Goal: Task Accomplishment & Management: Manage account settings

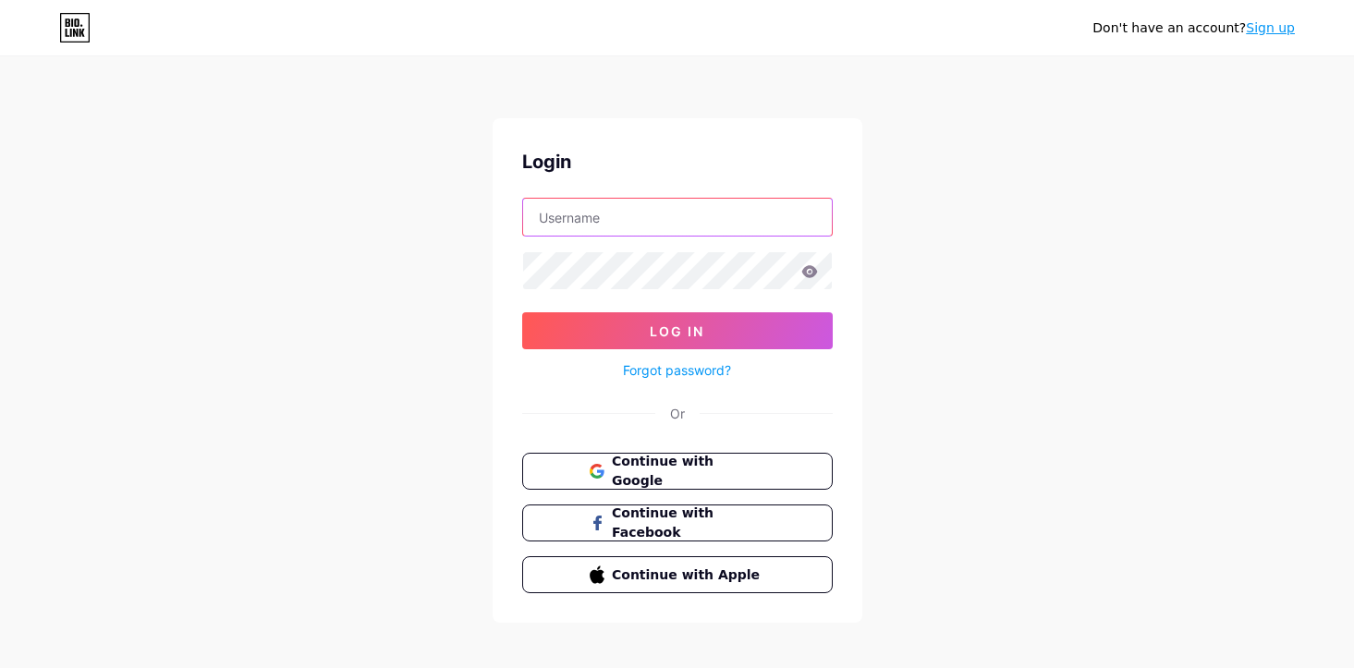
click at [658, 233] on input "text" at bounding box center [677, 217] width 309 height 37
type input "hrishika42"
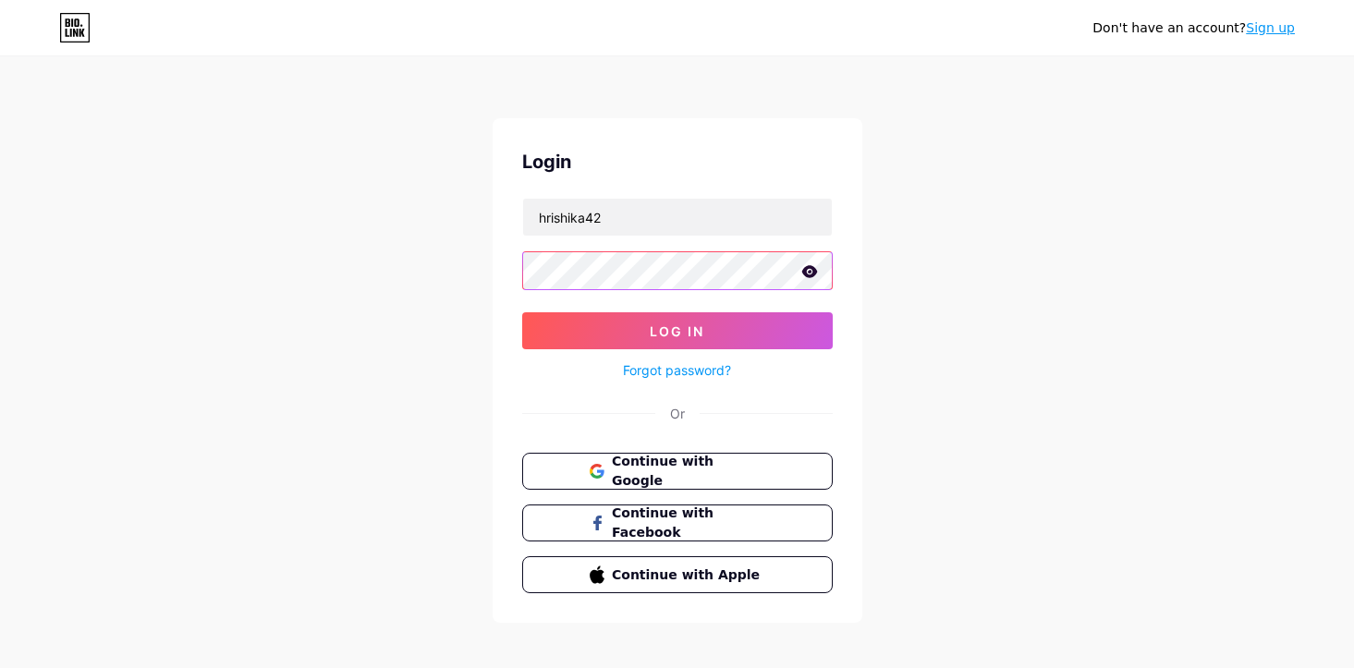
click at [522, 312] on button "Log In" at bounding box center [677, 330] width 310 height 37
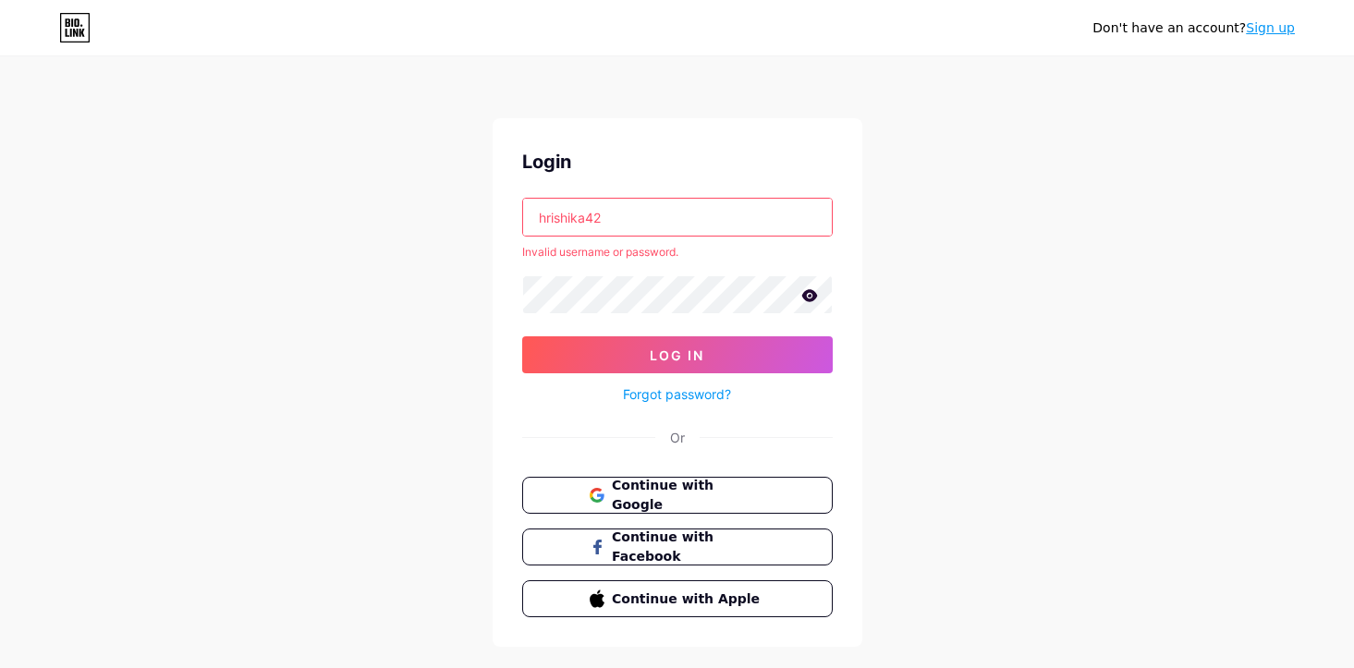
click at [737, 213] on input "hrishika42" at bounding box center [677, 217] width 309 height 37
click at [1269, 26] on link "Sign up" at bounding box center [1269, 27] width 49 height 15
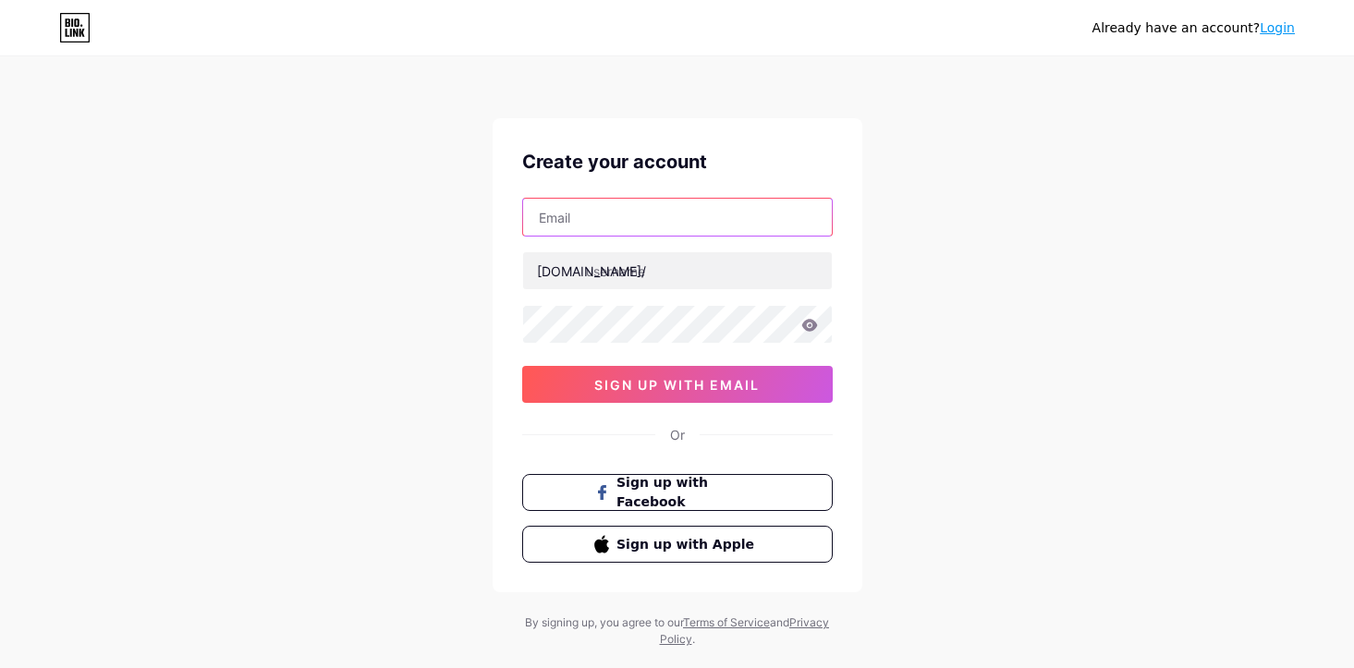
click at [617, 234] on input "text" at bounding box center [677, 217] width 309 height 37
type input "hrishika+42@buymeacoffee.com"
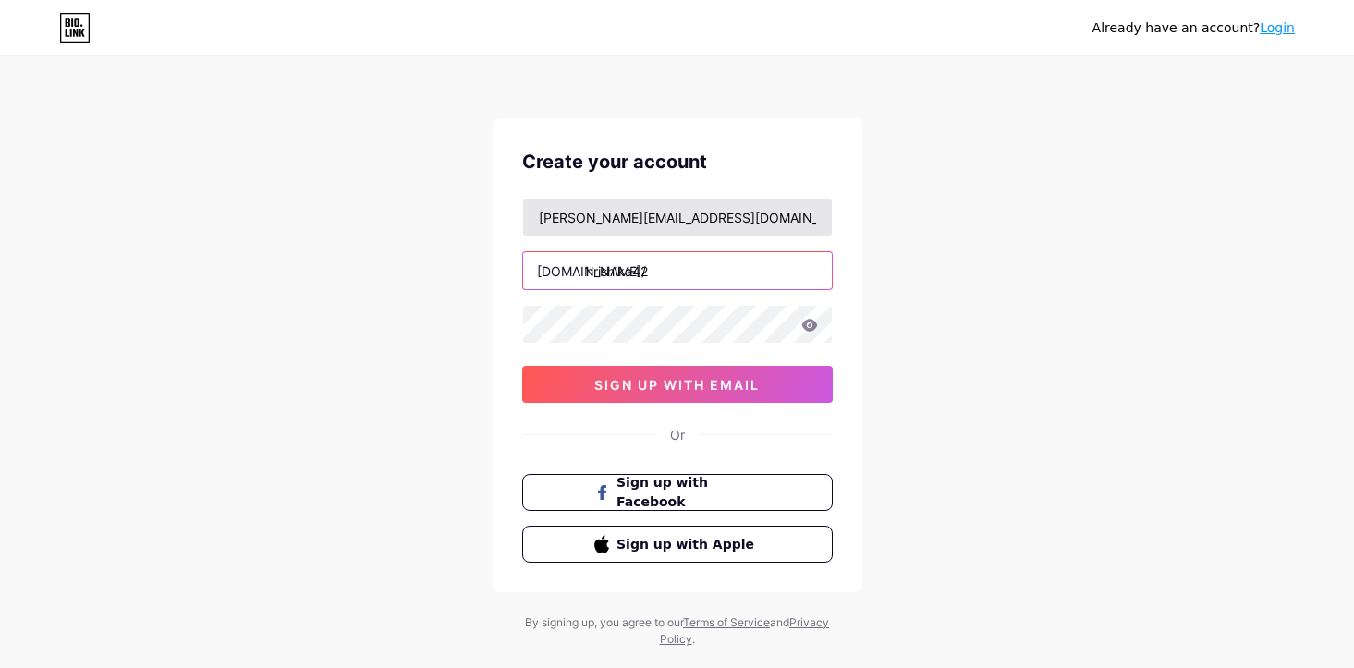
type input "hrishika42"
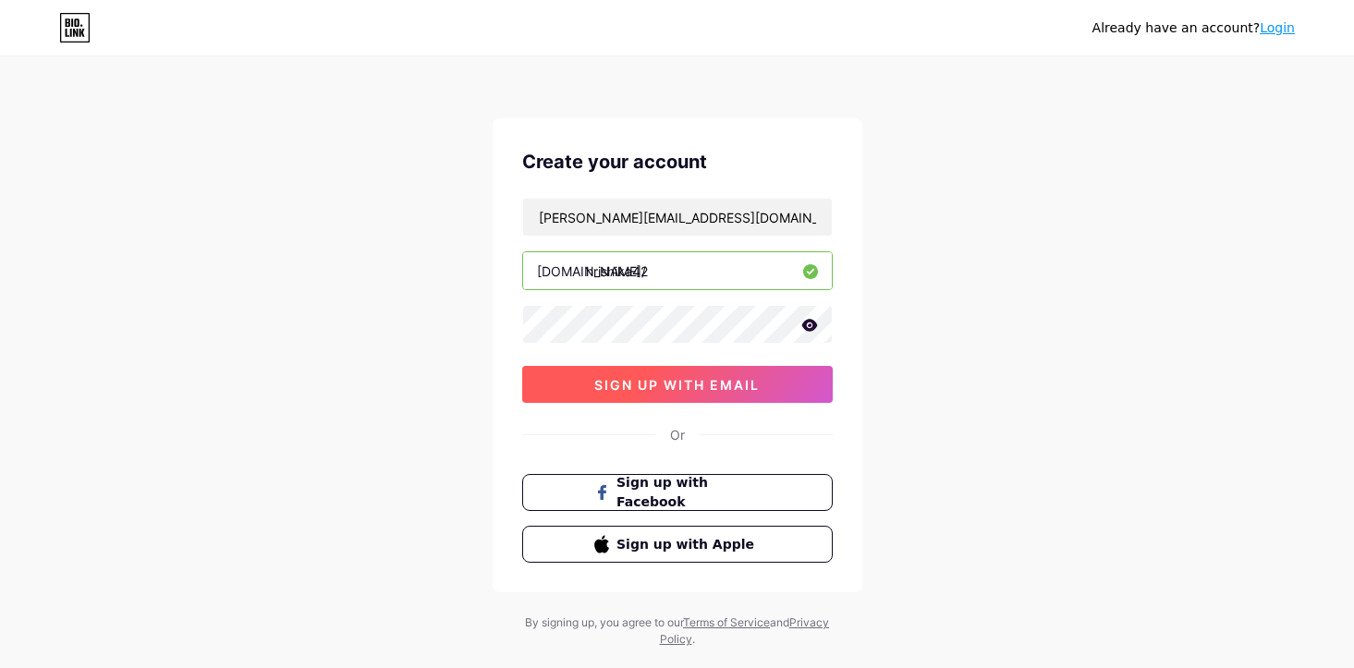
click at [759, 384] on span "sign up with email" at bounding box center [676, 385] width 165 height 16
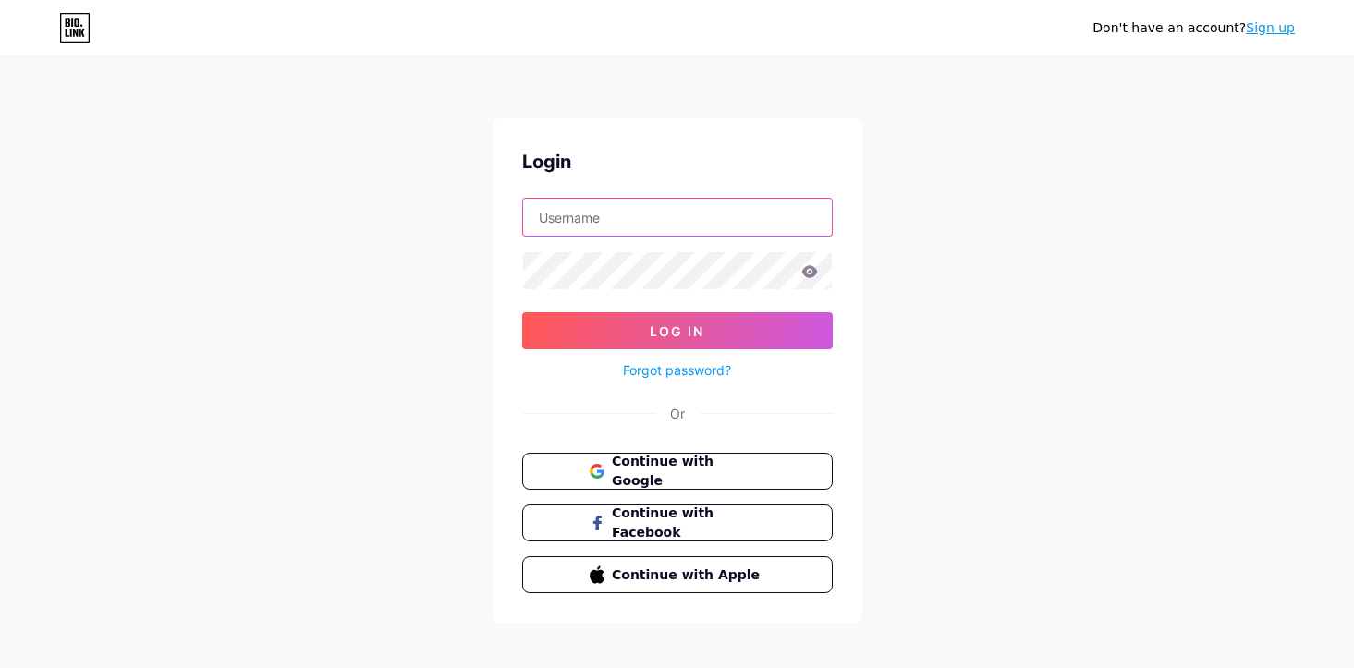
click at [684, 203] on input "text" at bounding box center [677, 217] width 309 height 37
type input "hrishika42"
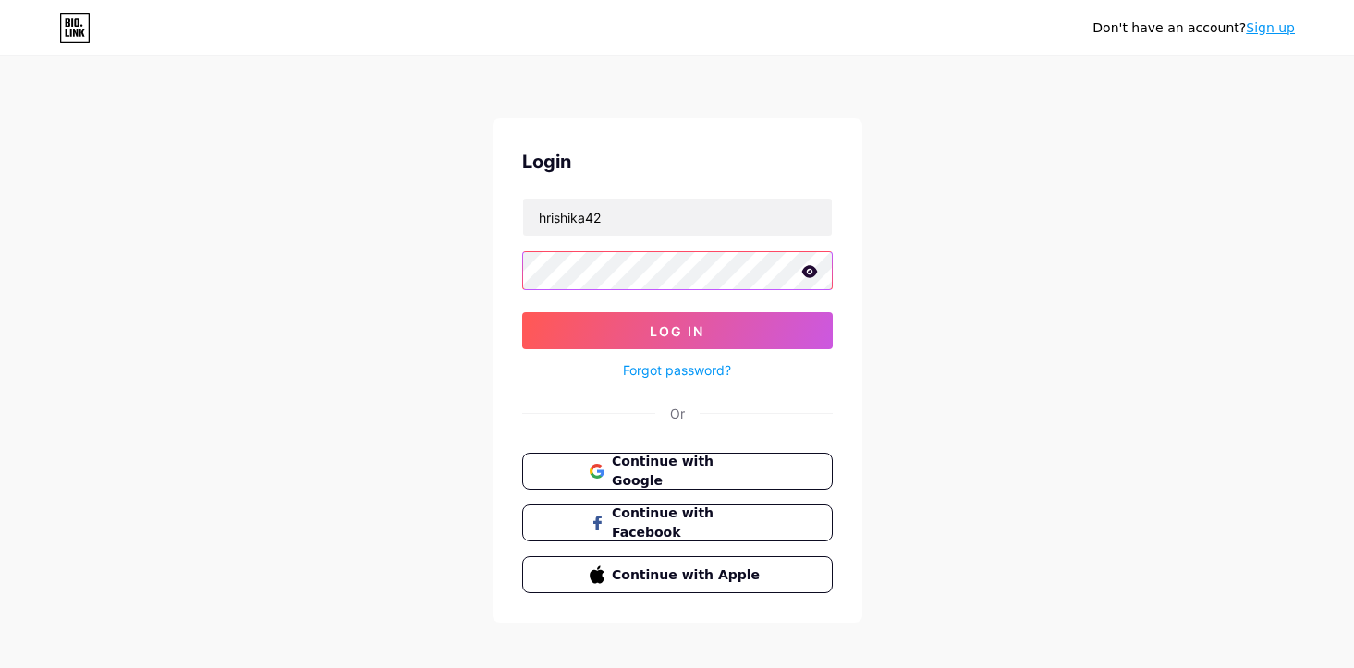
click at [522, 312] on button "Log In" at bounding box center [677, 330] width 310 height 37
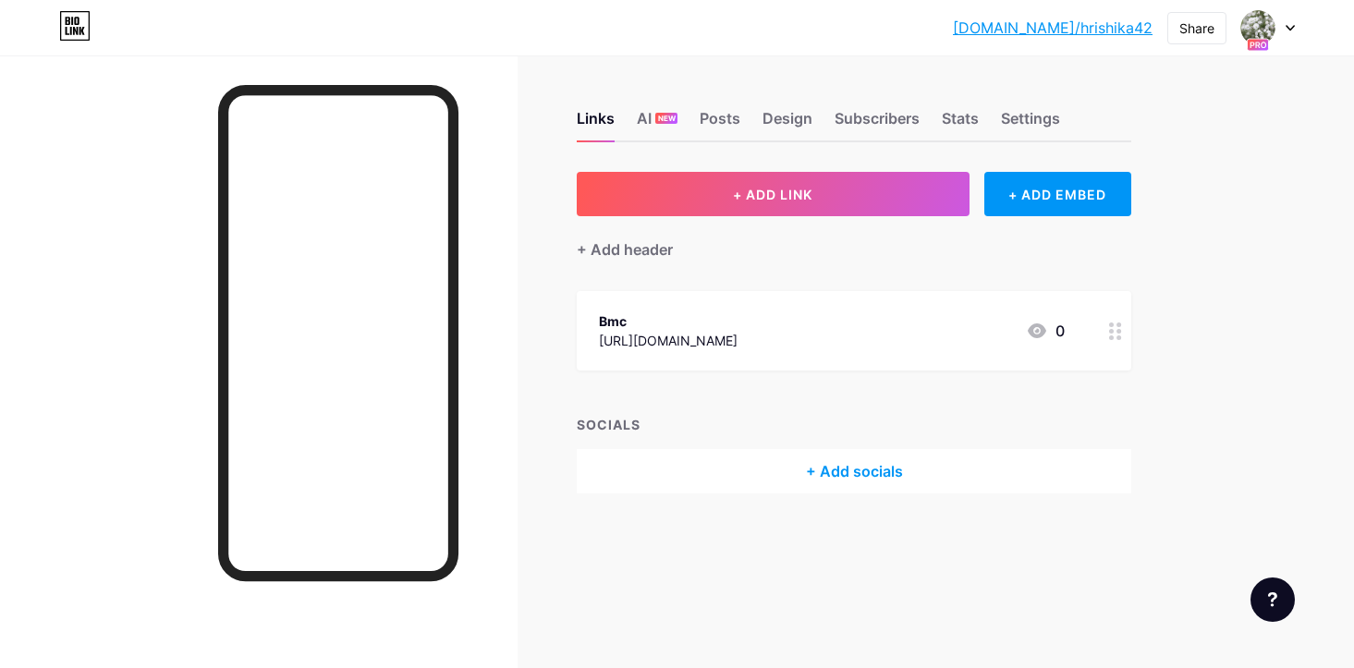
click at [1165, 122] on div "Links AI NEW Posts Design Subscribers Stats Settings + ADD LINK + ADD EMBED + A…" at bounding box center [604, 320] width 1208 height 530
click at [1255, 31] on img at bounding box center [1258, 28] width 30 height 30
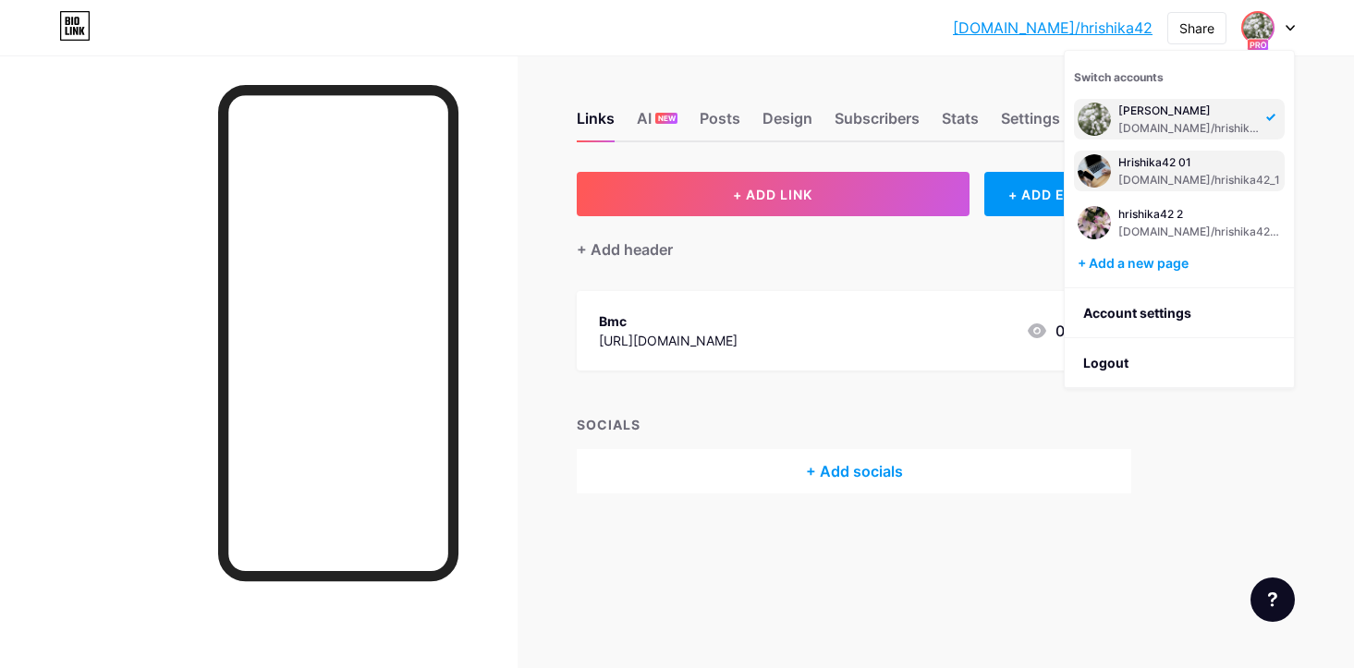
click at [1184, 176] on div "bio.link/hrishika42_1" at bounding box center [1199, 180] width 162 height 15
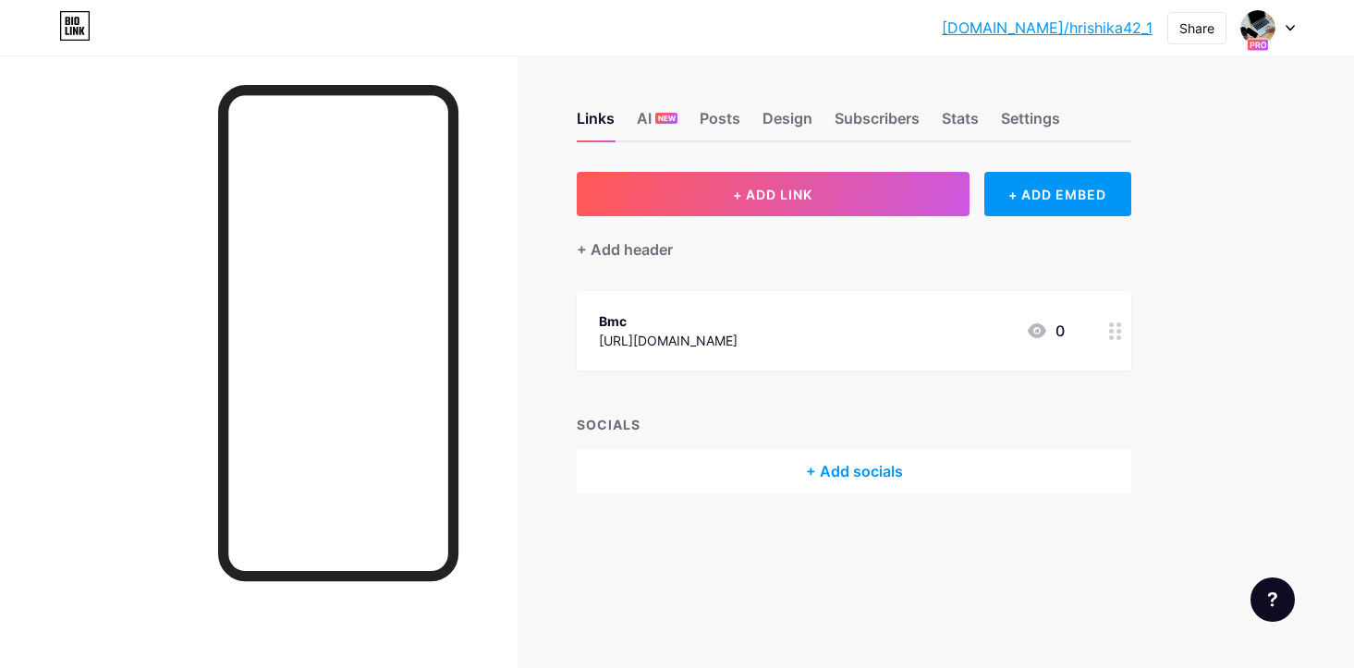
click at [1091, 27] on link "bio.link/hrishika42_1" at bounding box center [1046, 28] width 211 height 22
click at [1262, 18] on img at bounding box center [1258, 28] width 30 height 30
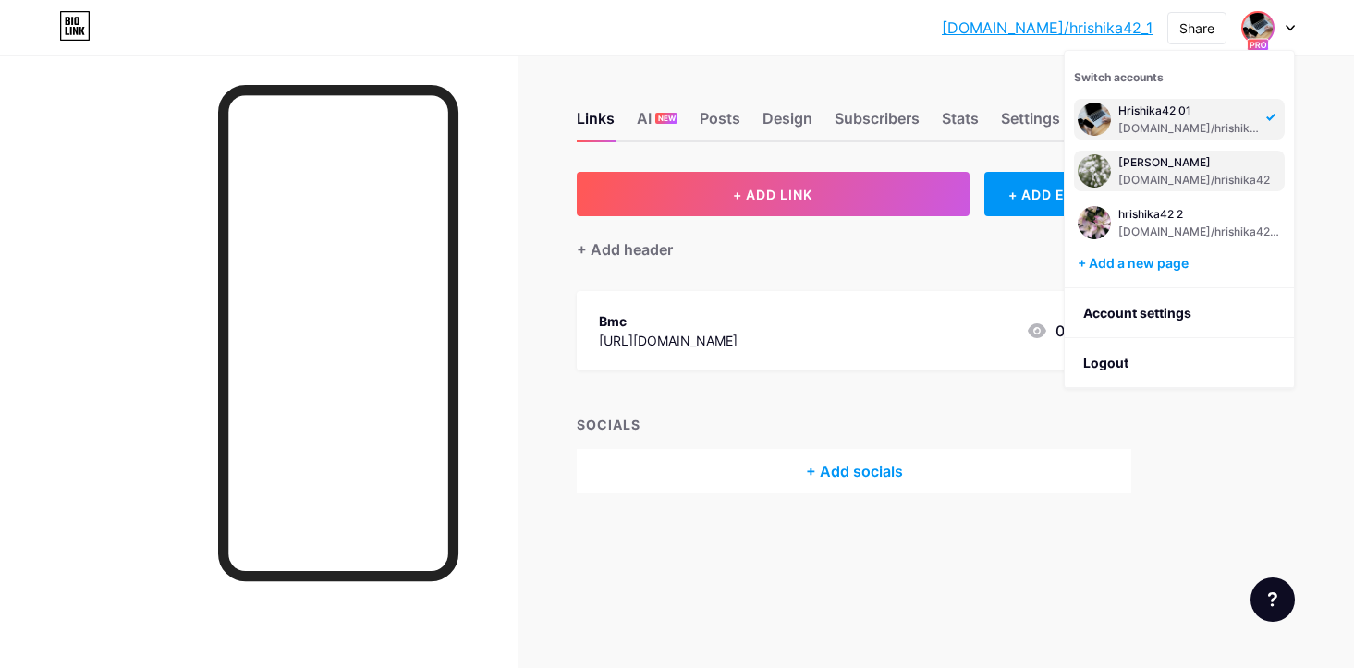
click at [1209, 176] on div "bio.link/hrishika42" at bounding box center [1194, 180] width 152 height 15
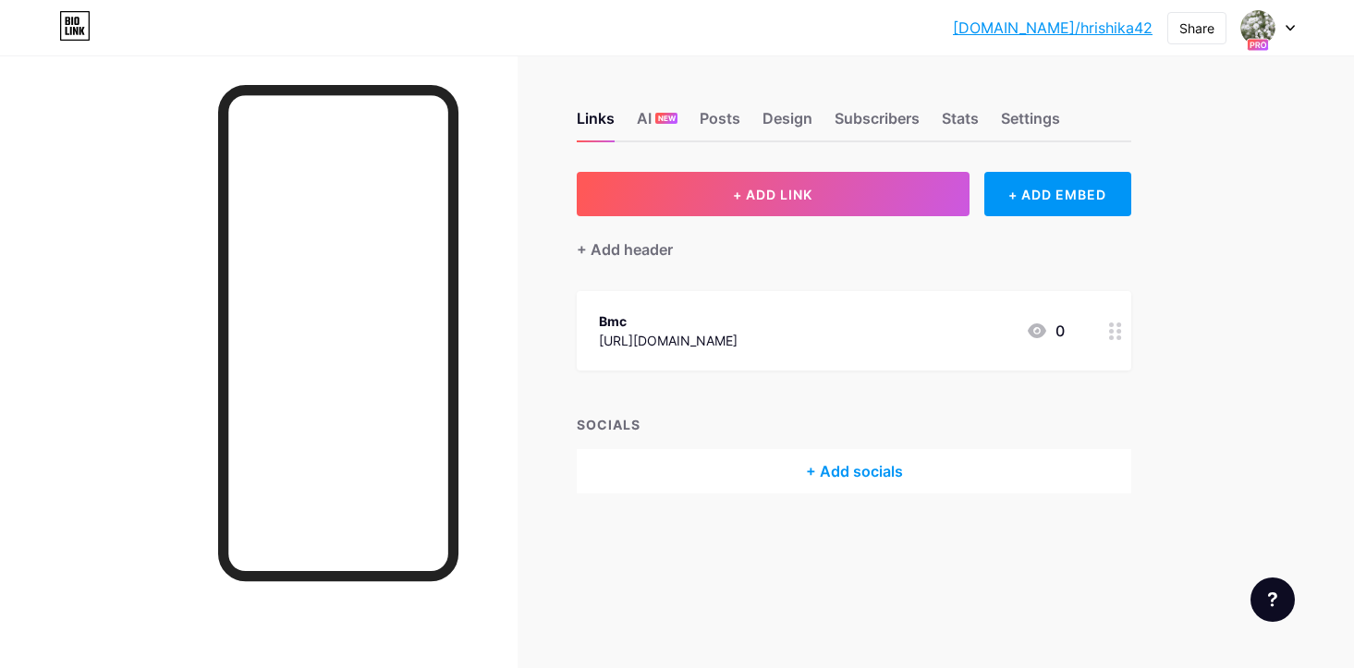
click at [1101, 27] on link "[DOMAIN_NAME]/hrishika42" at bounding box center [1053, 28] width 200 height 22
click at [1261, 33] on img at bounding box center [1258, 28] width 30 height 30
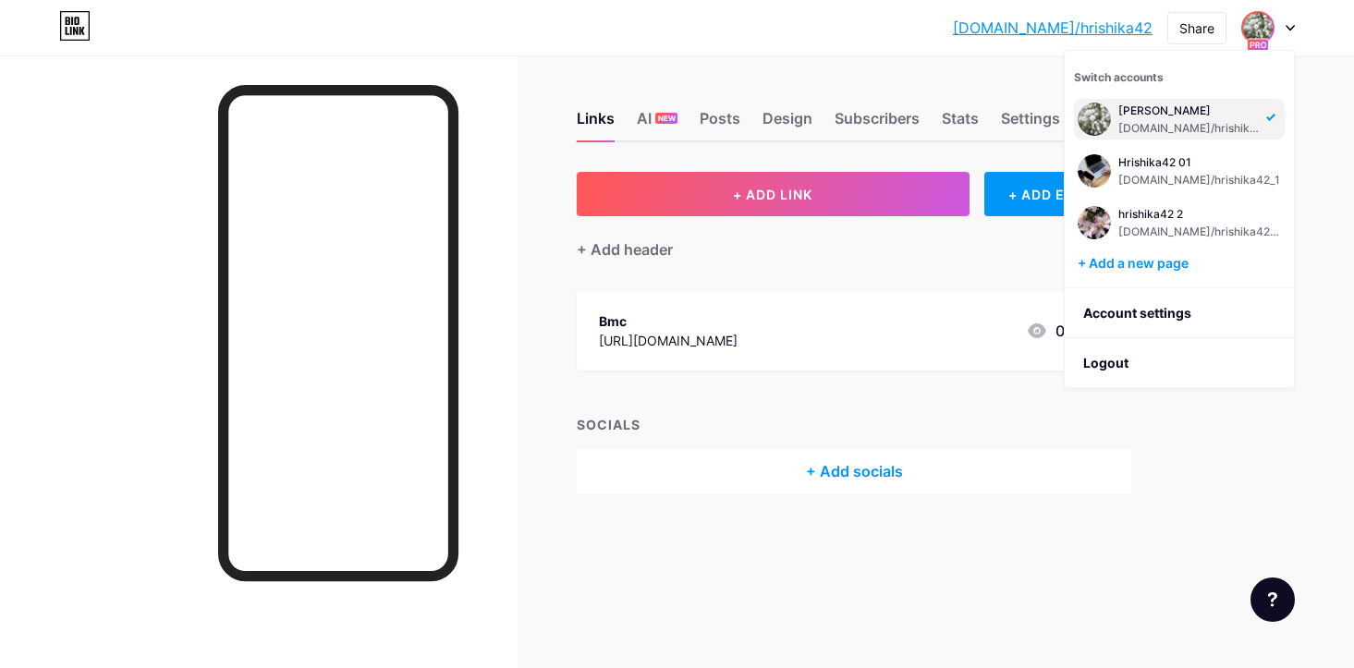
click at [1126, 22] on link "[DOMAIN_NAME]/hrishika42" at bounding box center [1053, 28] width 200 height 22
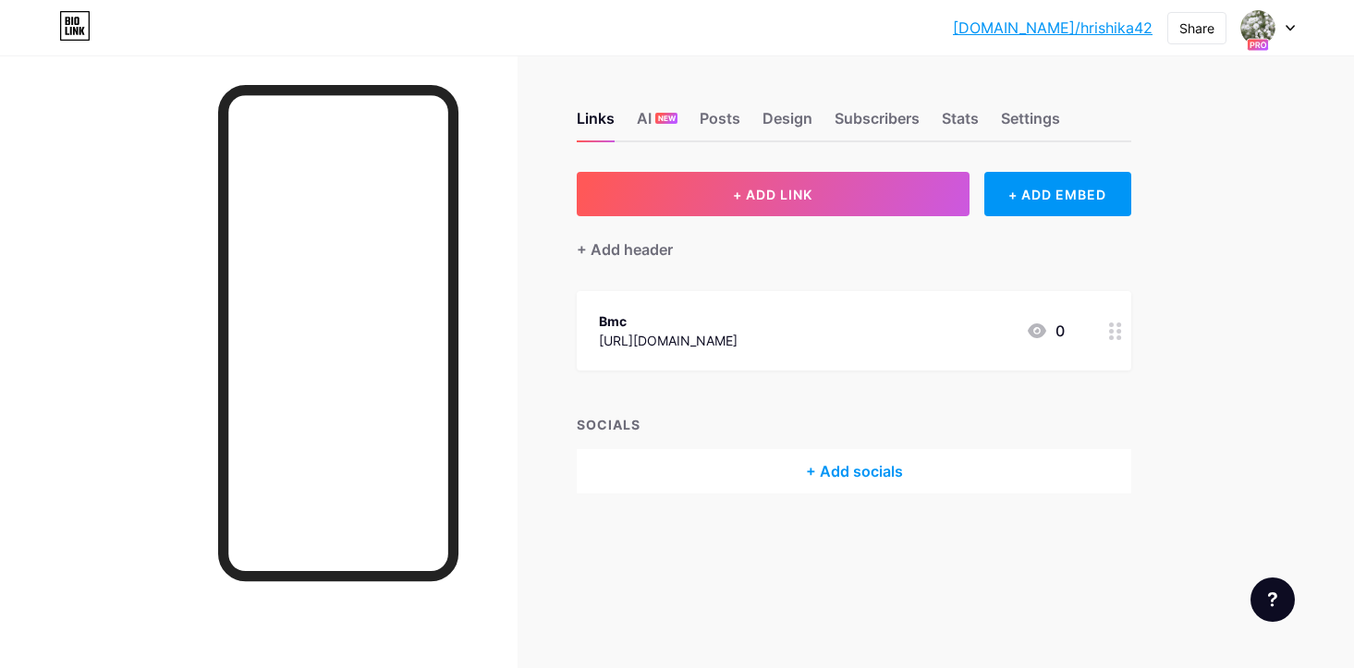
click at [1001, 88] on div "Links AI NEW Posts Design Subscribers Stats Settings" at bounding box center [854, 110] width 554 height 65
click at [1268, 22] on img at bounding box center [1258, 28] width 30 height 30
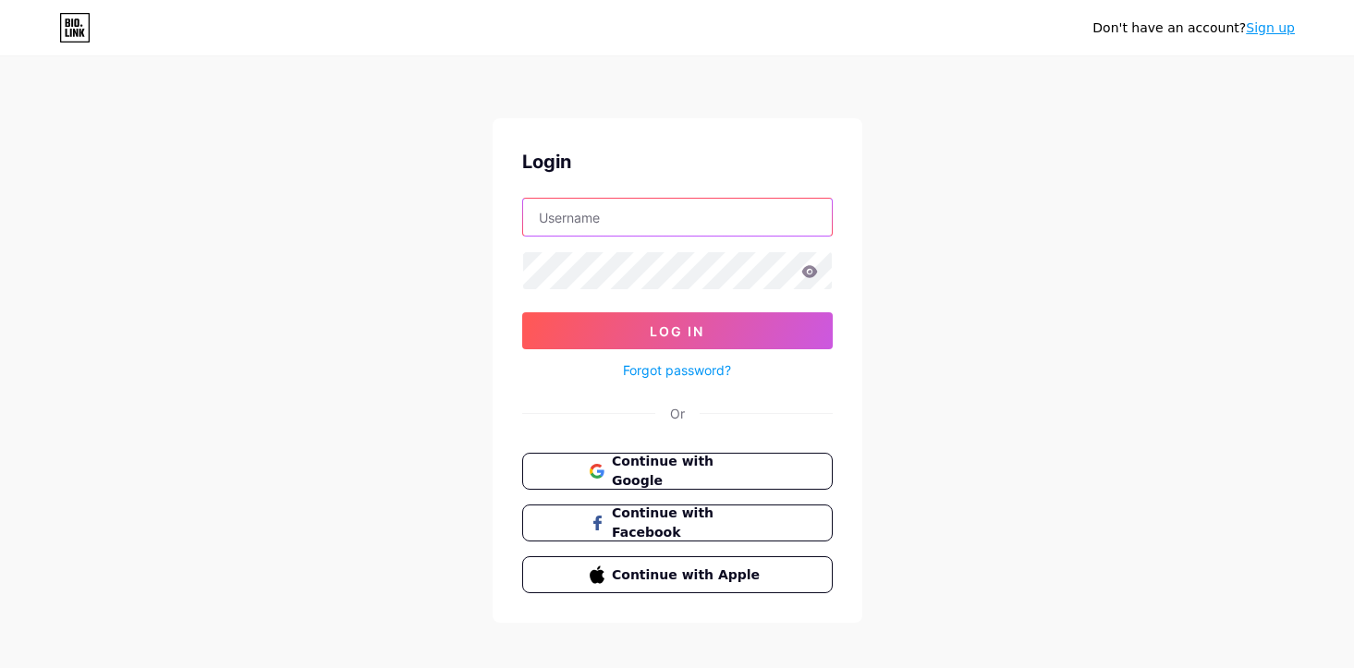
click at [681, 225] on input "text" at bounding box center [677, 217] width 309 height 37
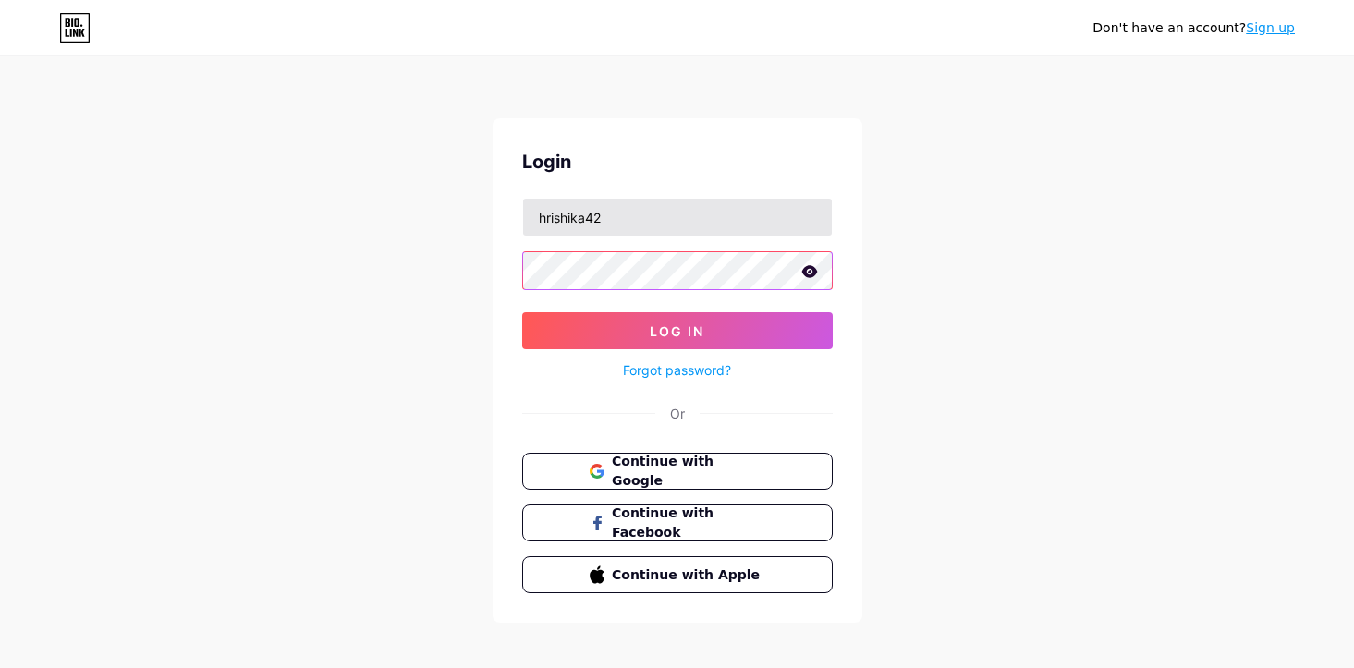
click at [522, 312] on button "Log In" at bounding box center [677, 330] width 310 height 37
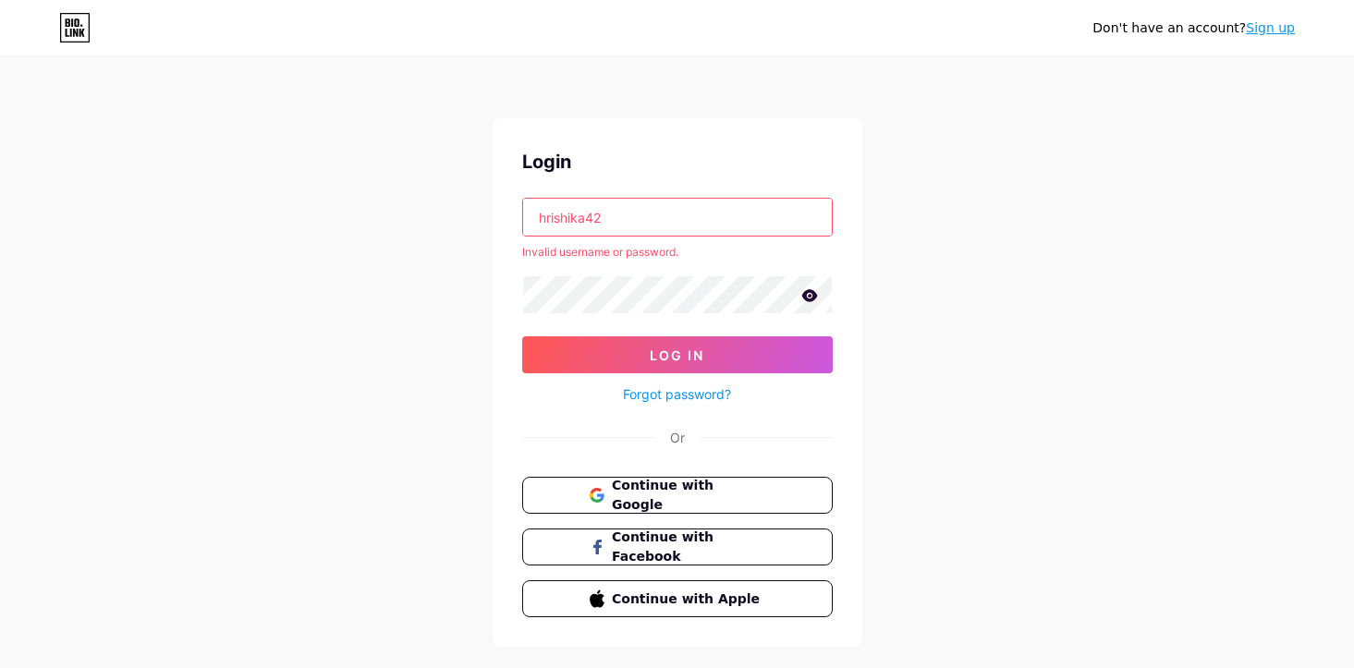
click at [719, 222] on input "hrishika42" at bounding box center [677, 217] width 309 height 37
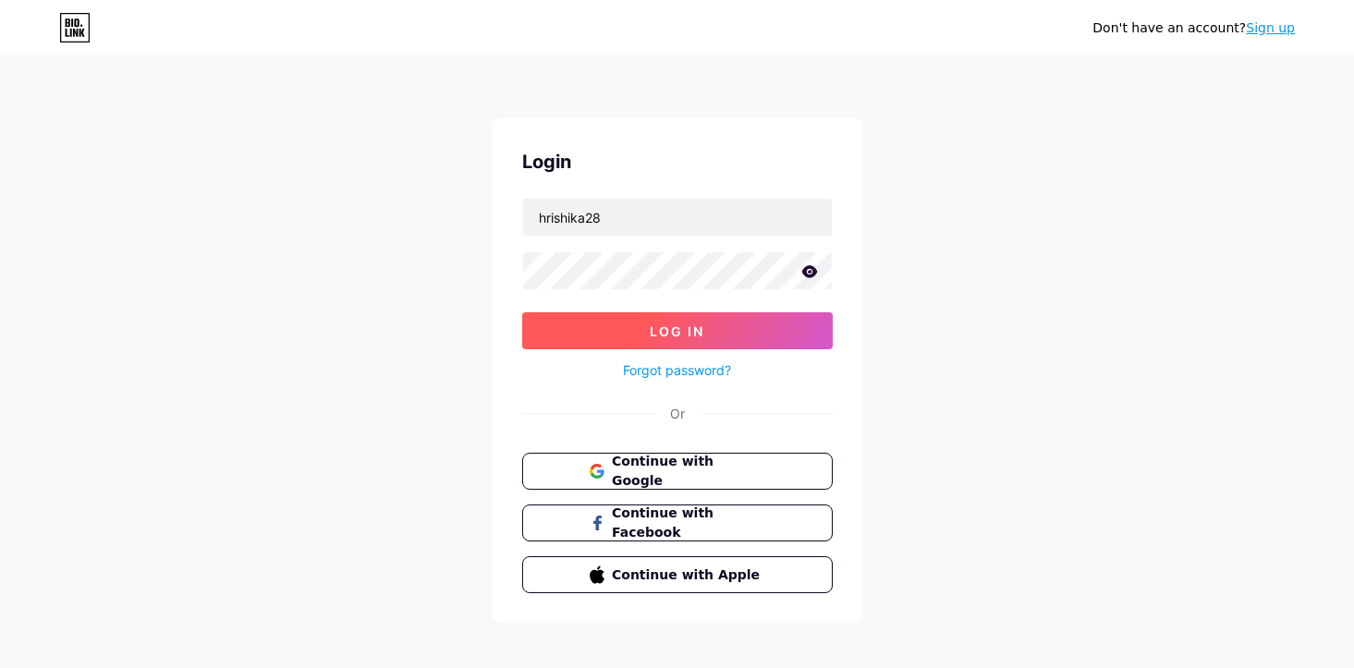
click at [712, 329] on button "Log In" at bounding box center [677, 330] width 310 height 37
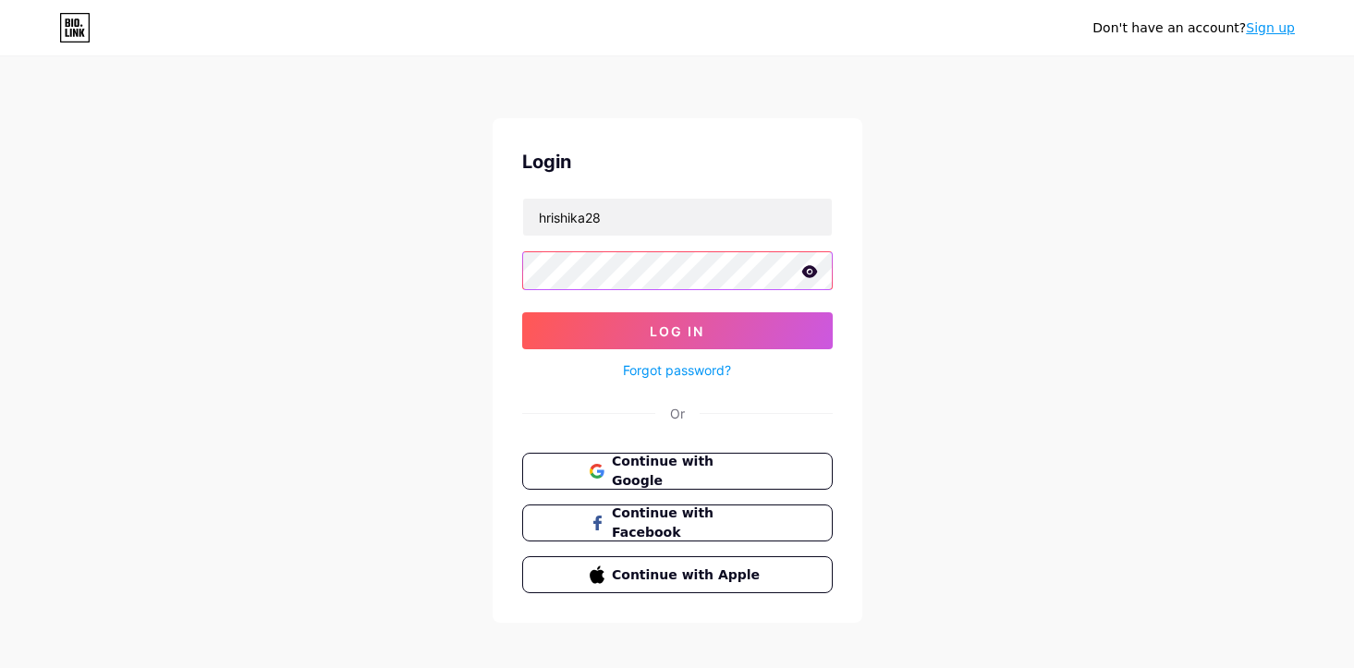
click at [522, 312] on button "Log In" at bounding box center [677, 330] width 310 height 37
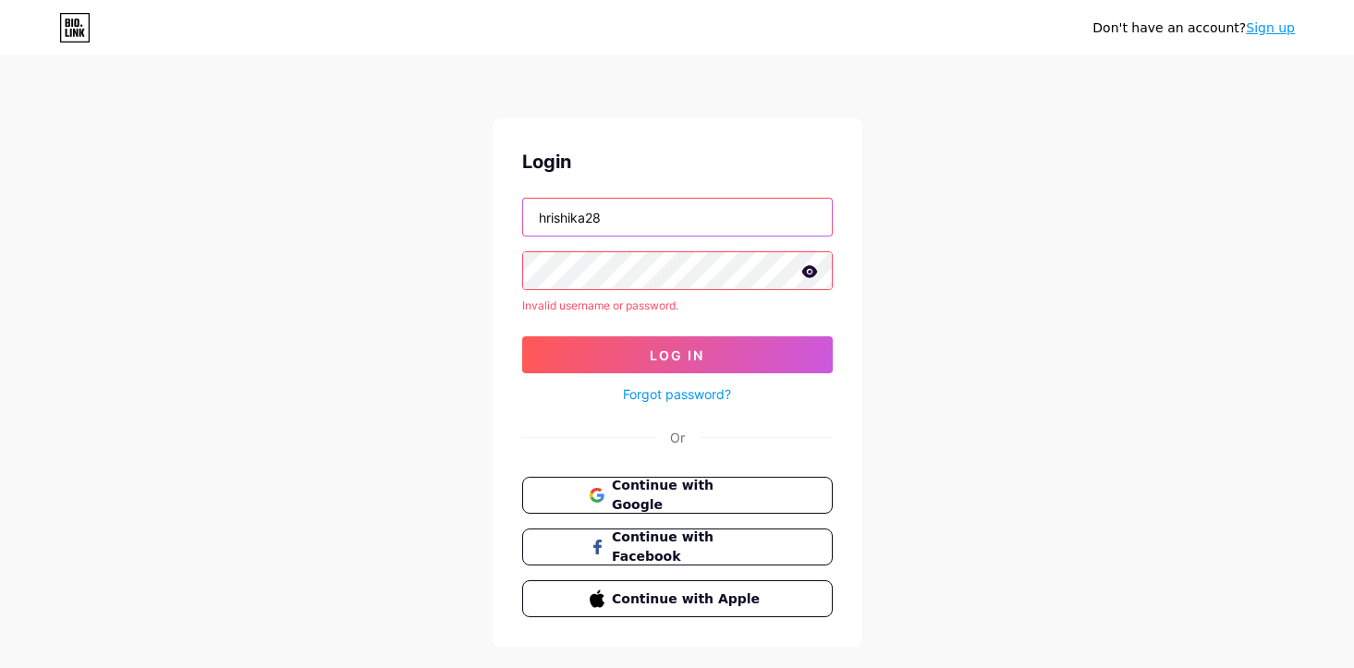
click at [670, 231] on input "hrishika28" at bounding box center [677, 217] width 309 height 37
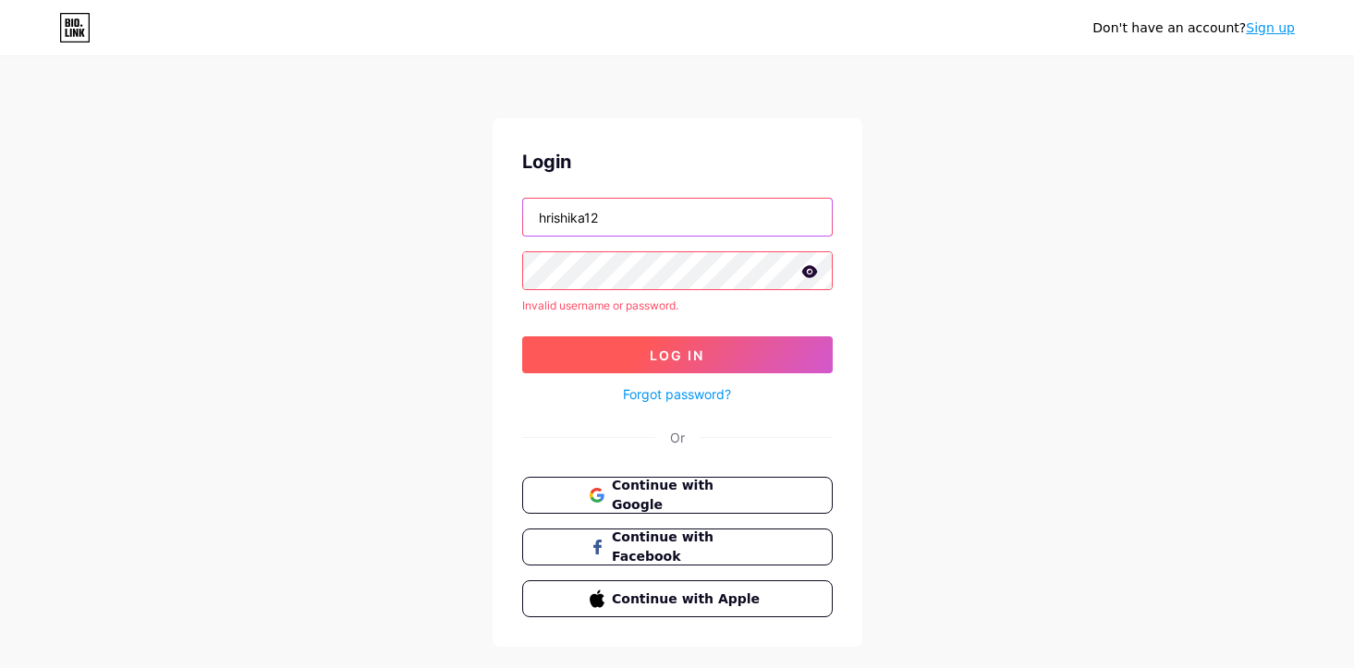
type input "hrishika12"
click at [697, 347] on span "Log In" at bounding box center [677, 355] width 55 height 16
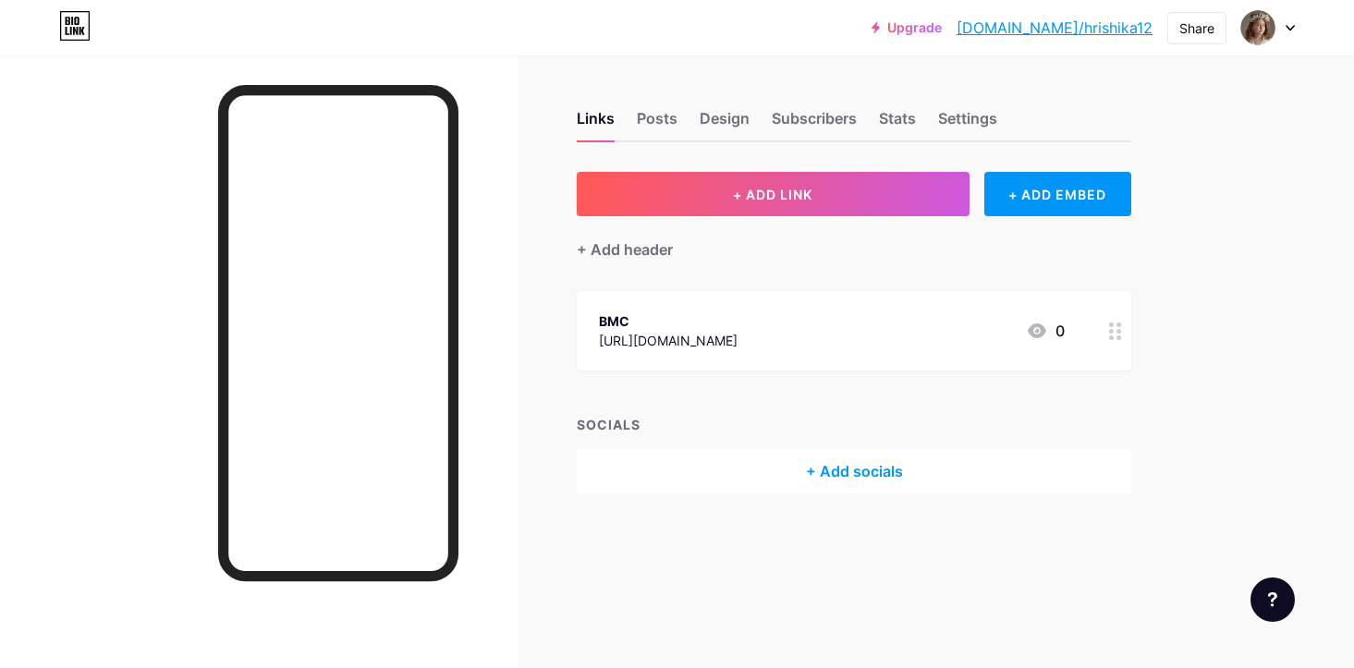
click at [1099, 30] on link "[DOMAIN_NAME]/hrishika12" at bounding box center [1054, 28] width 196 height 22
click at [1269, 39] on span at bounding box center [1258, 28] width 30 height 30
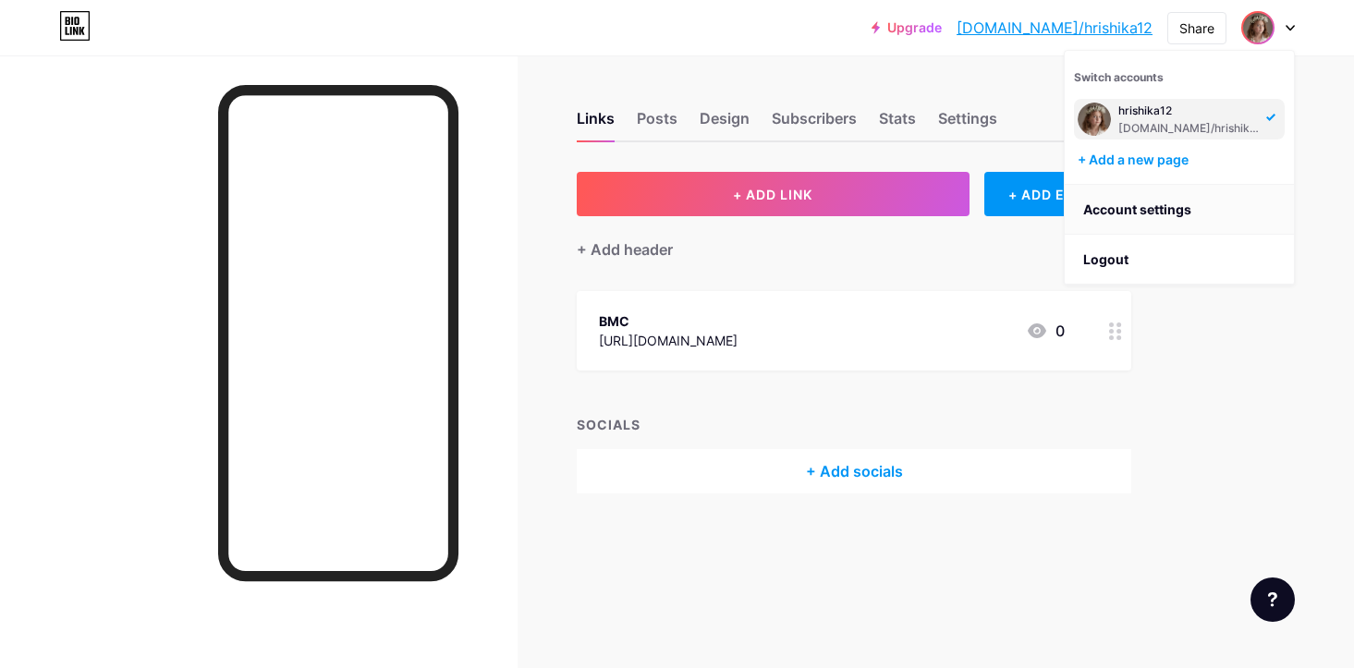
click at [1191, 210] on link "Account settings" at bounding box center [1178, 210] width 229 height 50
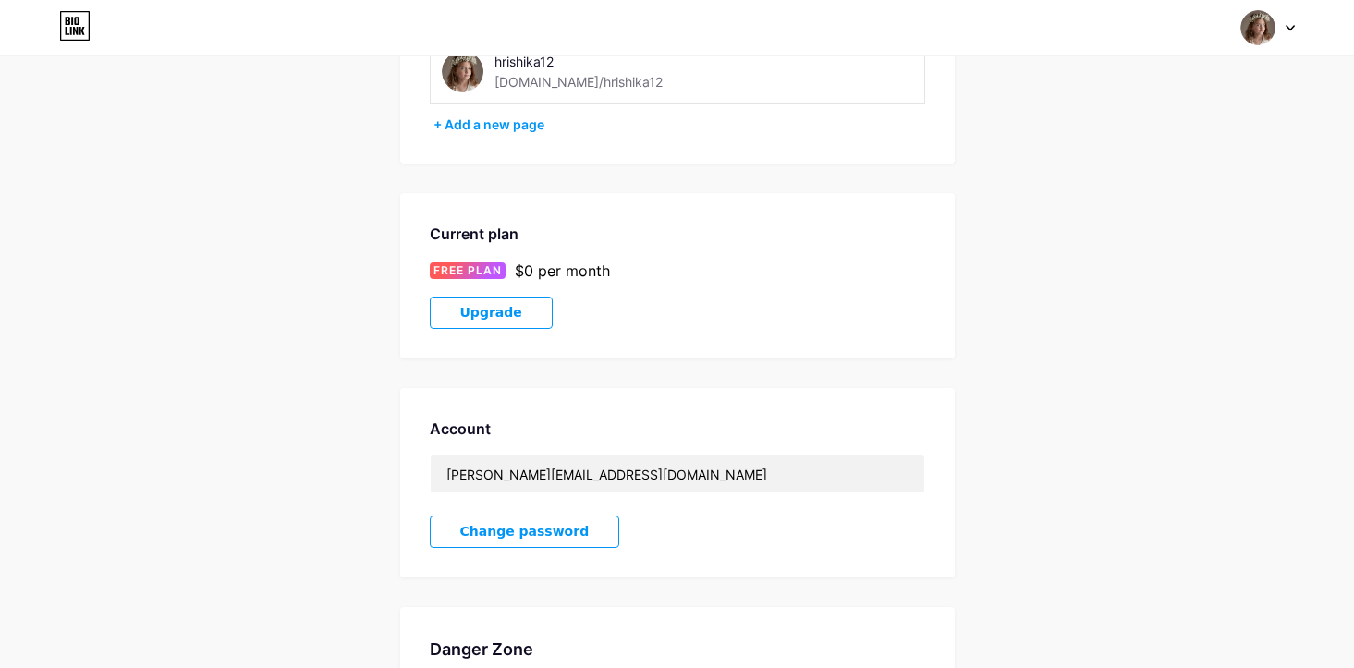
scroll to position [199, 0]
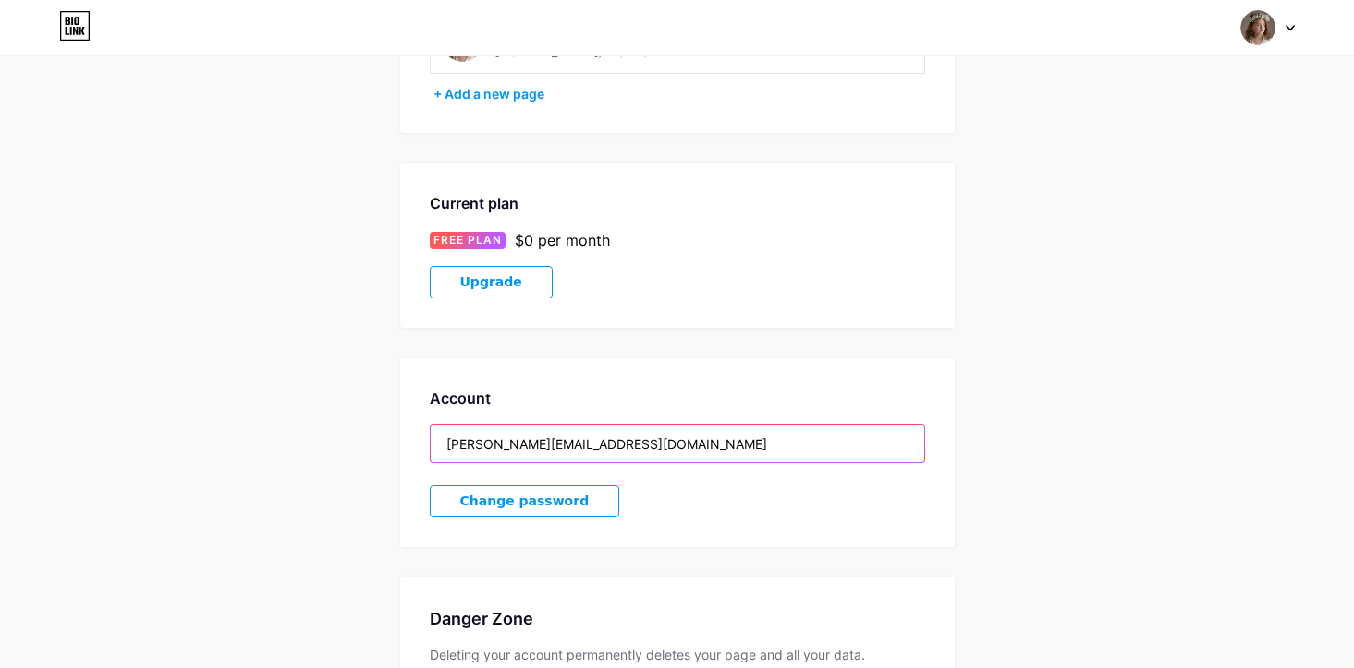
click at [679, 429] on input "hrishika+12@buymeacoffee.com" at bounding box center [677, 443] width 493 height 37
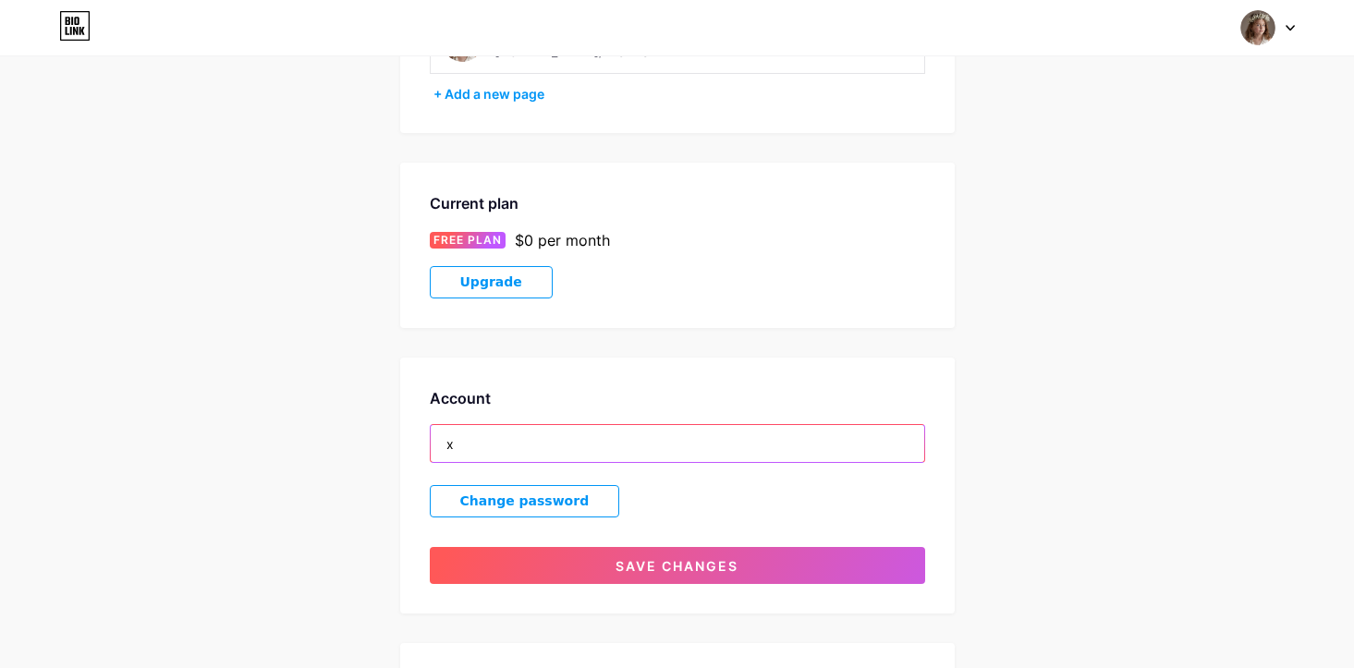
type input "x"
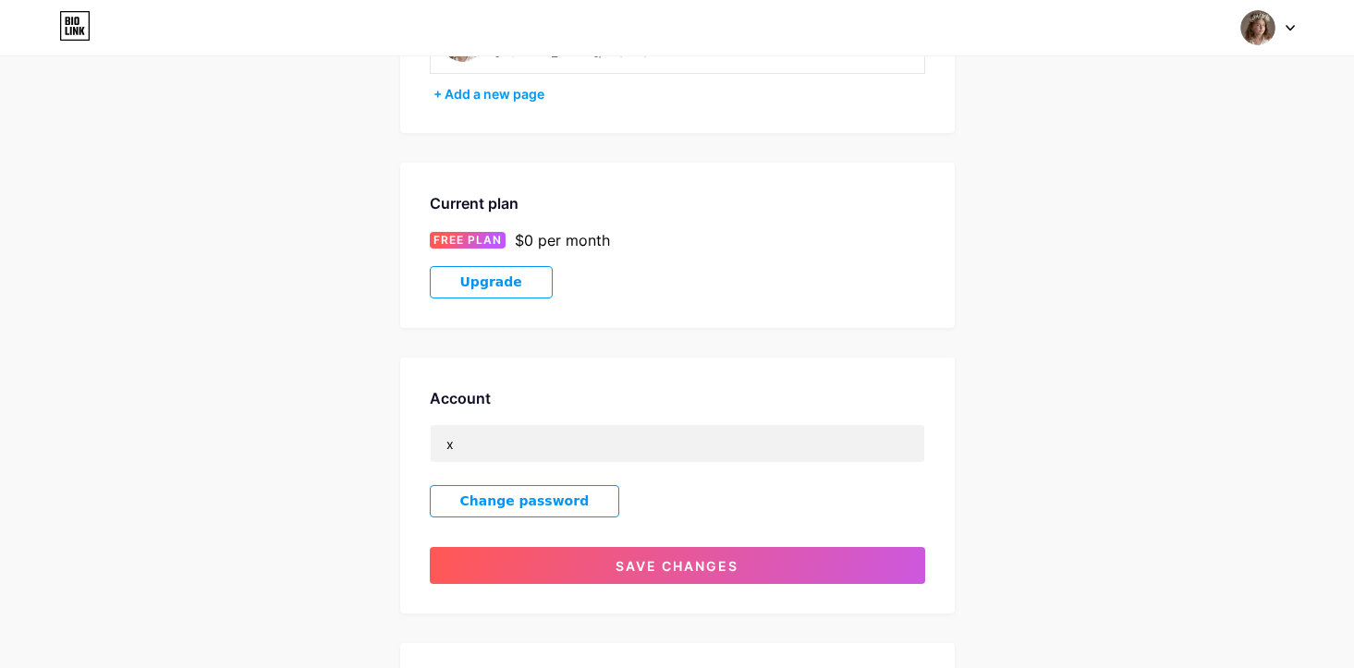
click at [802, 484] on div "Account x Change password Save changes" at bounding box center [677, 486] width 554 height 256
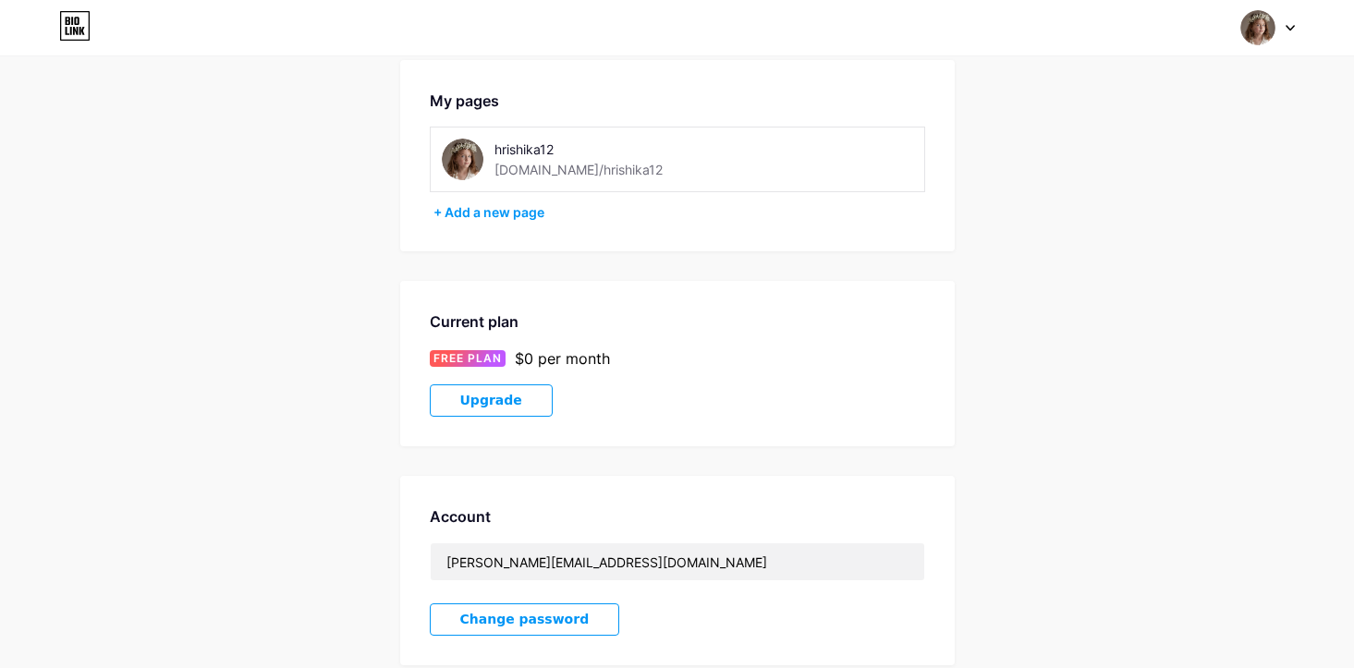
scroll to position [365, 0]
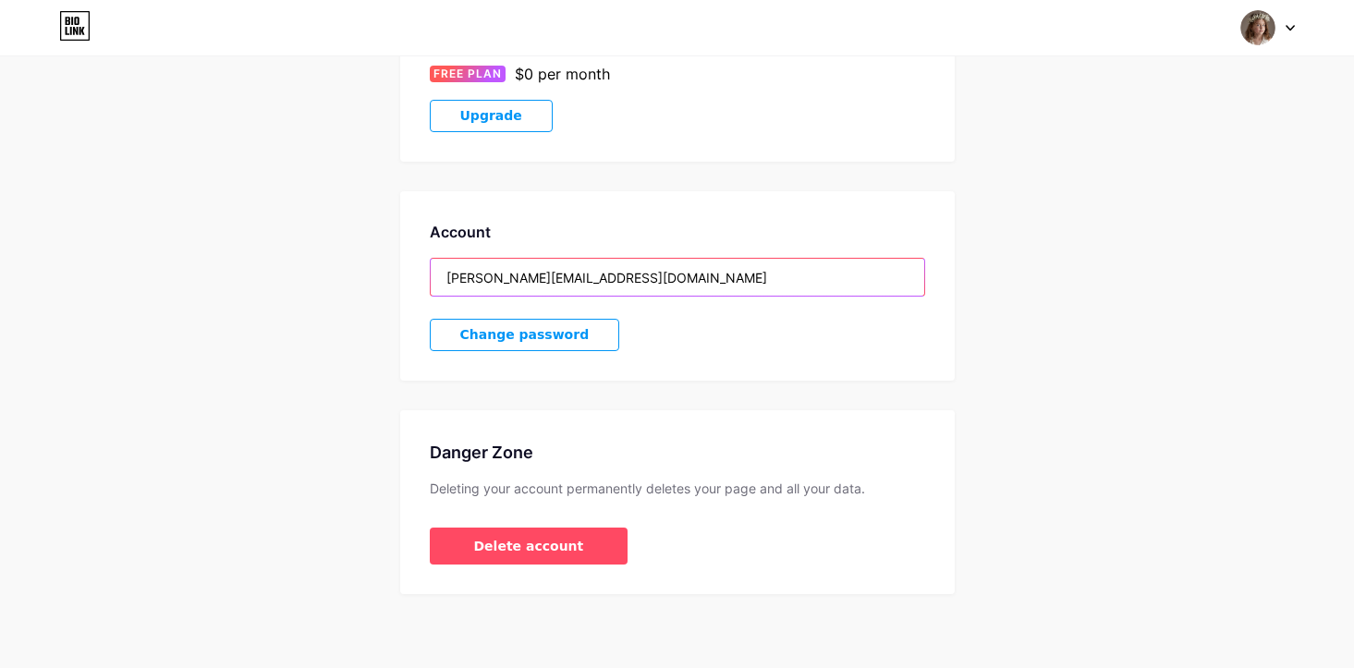
click at [692, 279] on input "[PERSON_NAME][EMAIL_ADDRESS][DOMAIN_NAME]" at bounding box center [677, 277] width 493 height 37
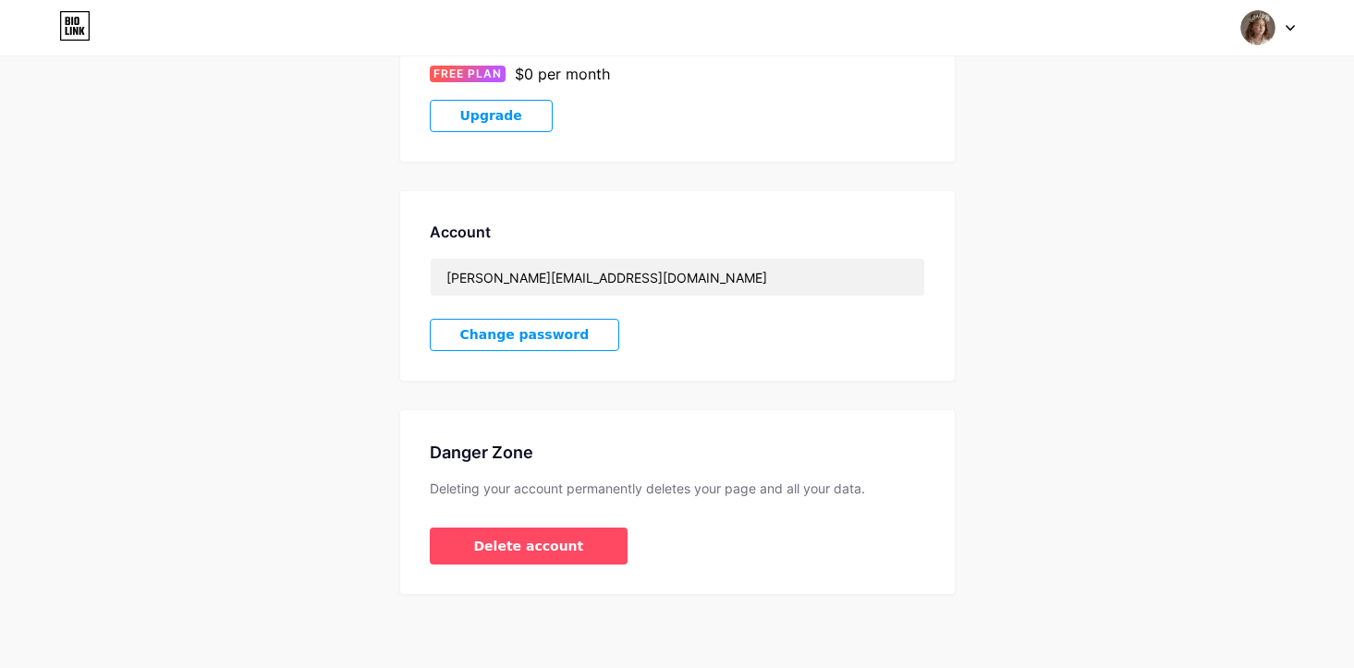
click at [897, 410] on div "Danger Zone Deleting your account permanently deletes your page and all your da…" at bounding box center [677, 502] width 554 height 184
click at [564, 540] on span "Delete account" at bounding box center [529, 546] width 110 height 19
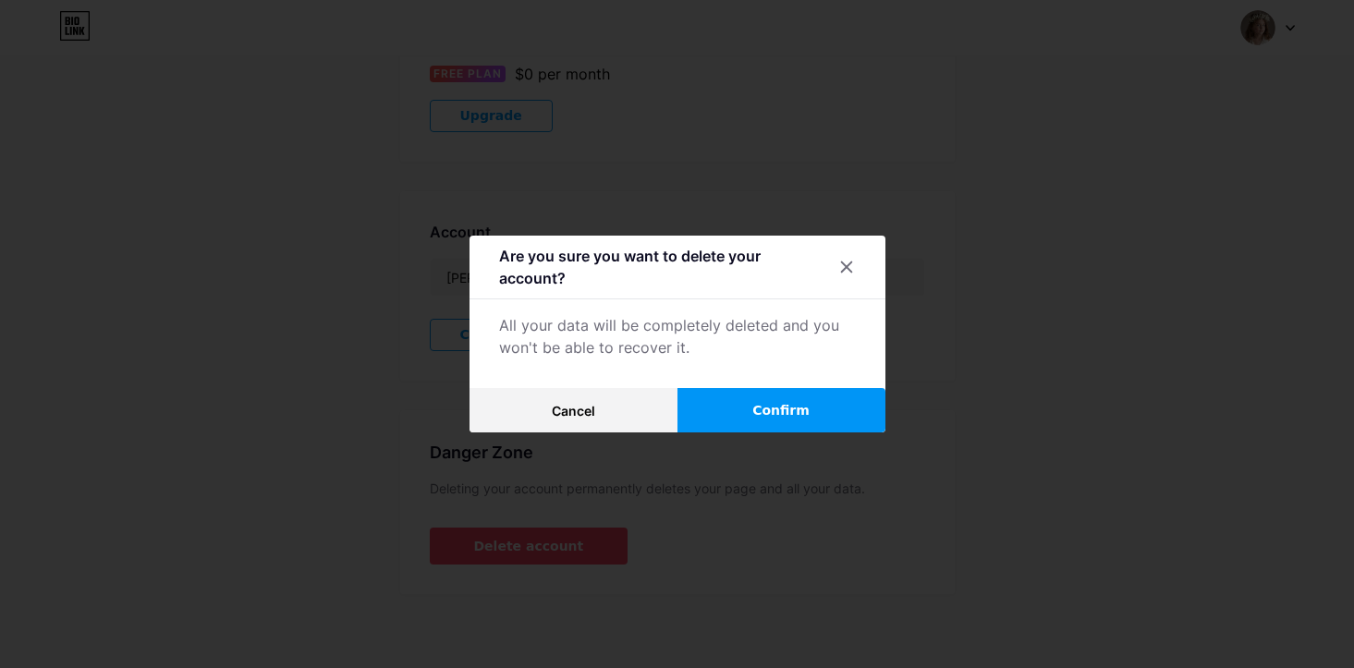
click at [769, 410] on span "Confirm" at bounding box center [780, 410] width 57 height 19
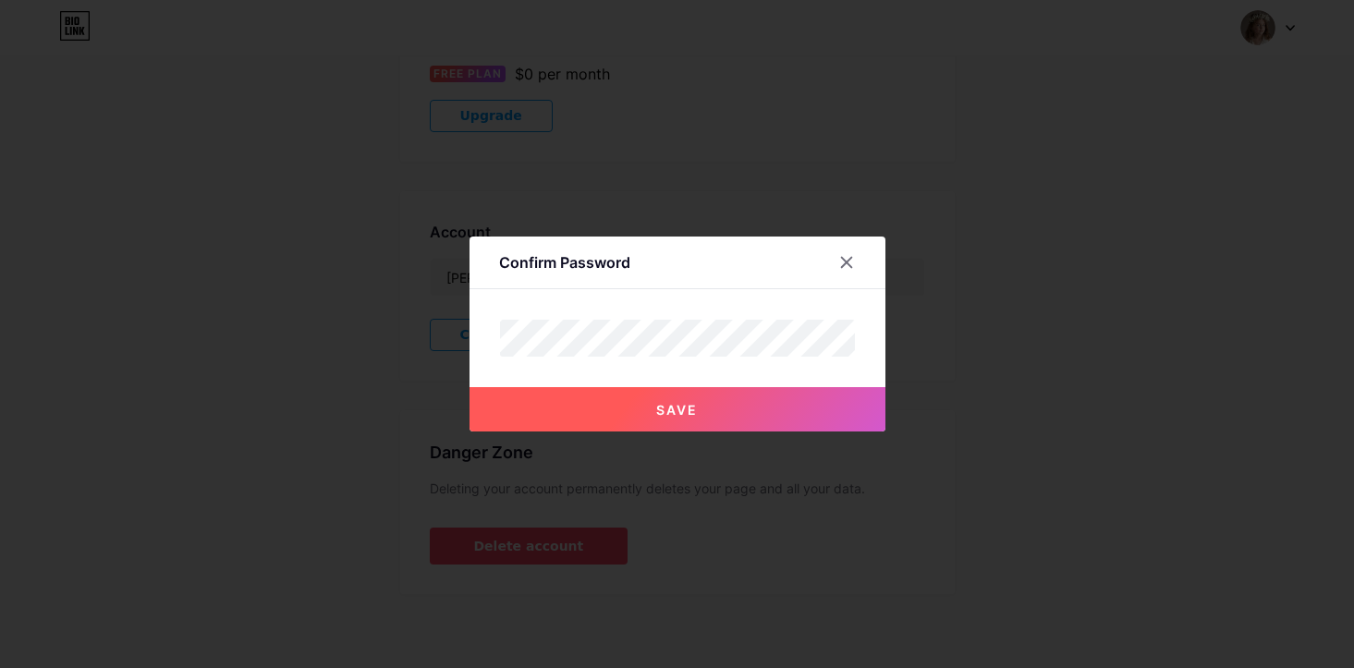
click at [740, 414] on button "Save" at bounding box center [677, 409] width 416 height 44
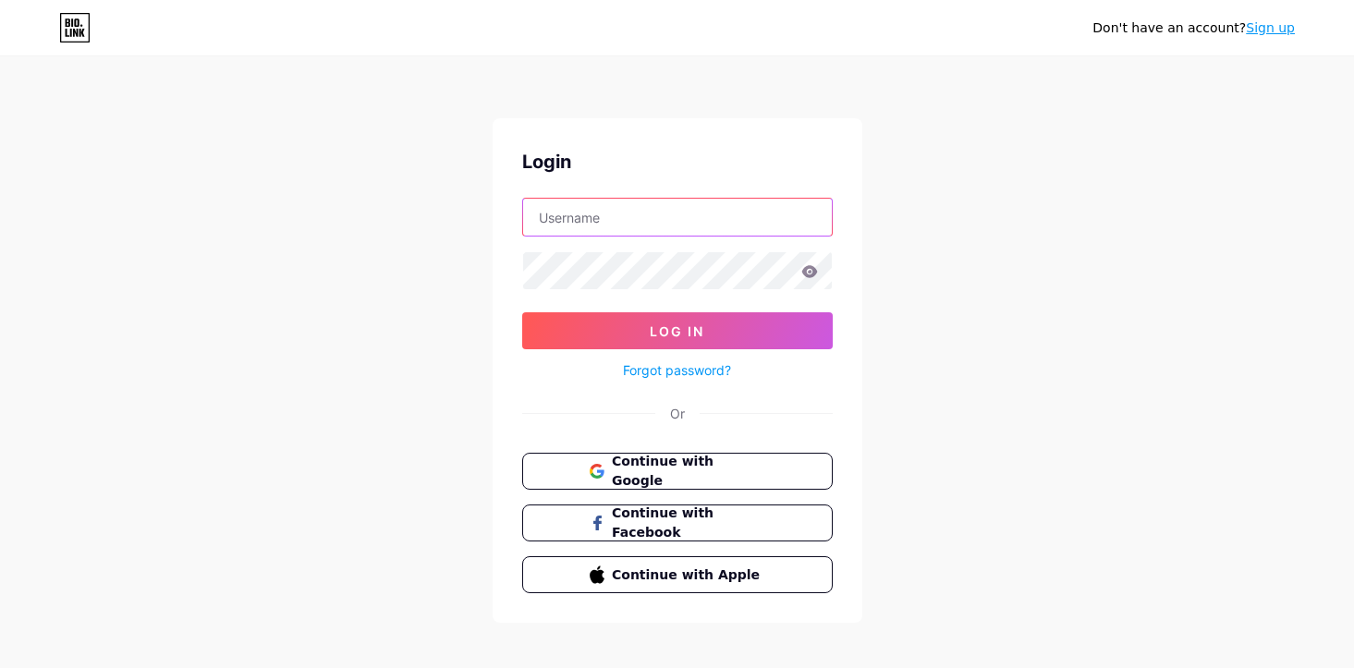
click at [670, 213] on input "text" at bounding box center [677, 217] width 309 height 37
type input "hrishika12"
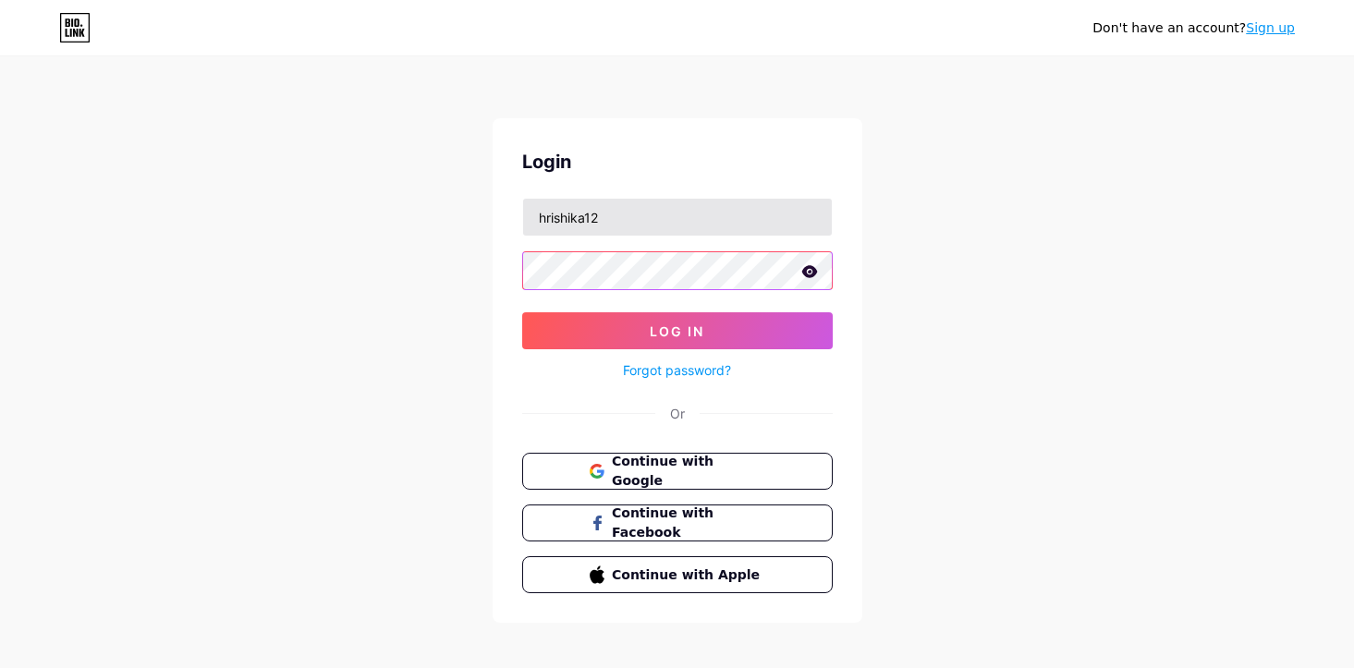
click at [522, 312] on button "Log In" at bounding box center [677, 330] width 310 height 37
